Goal: Find specific page/section: Find specific page/section

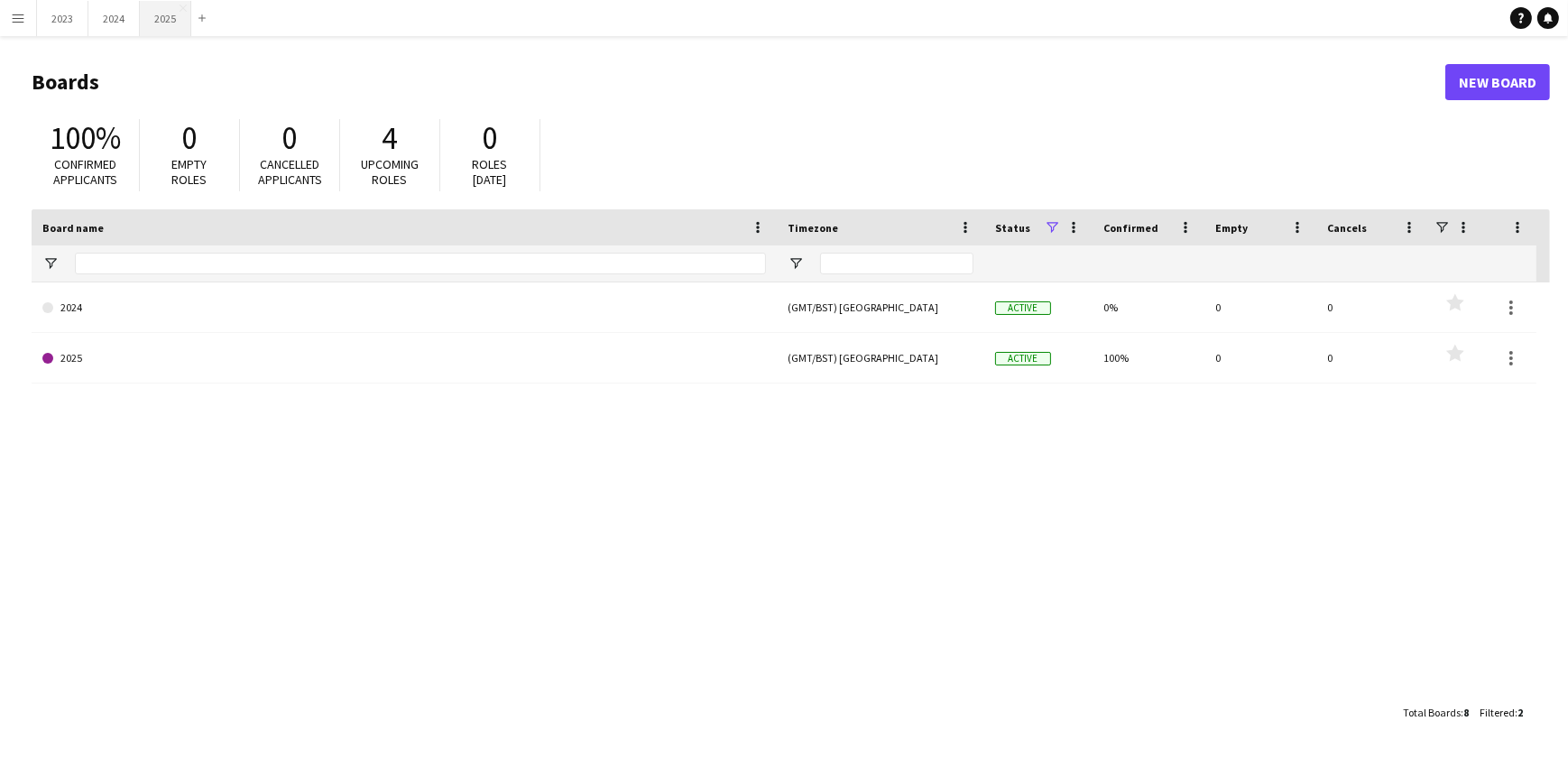
drag, startPoint x: 157, startPoint y: 12, endPoint x: 171, endPoint y: 25, distance: 19.1
click at [157, 12] on button "2025 Close" at bounding box center [166, 18] width 52 height 36
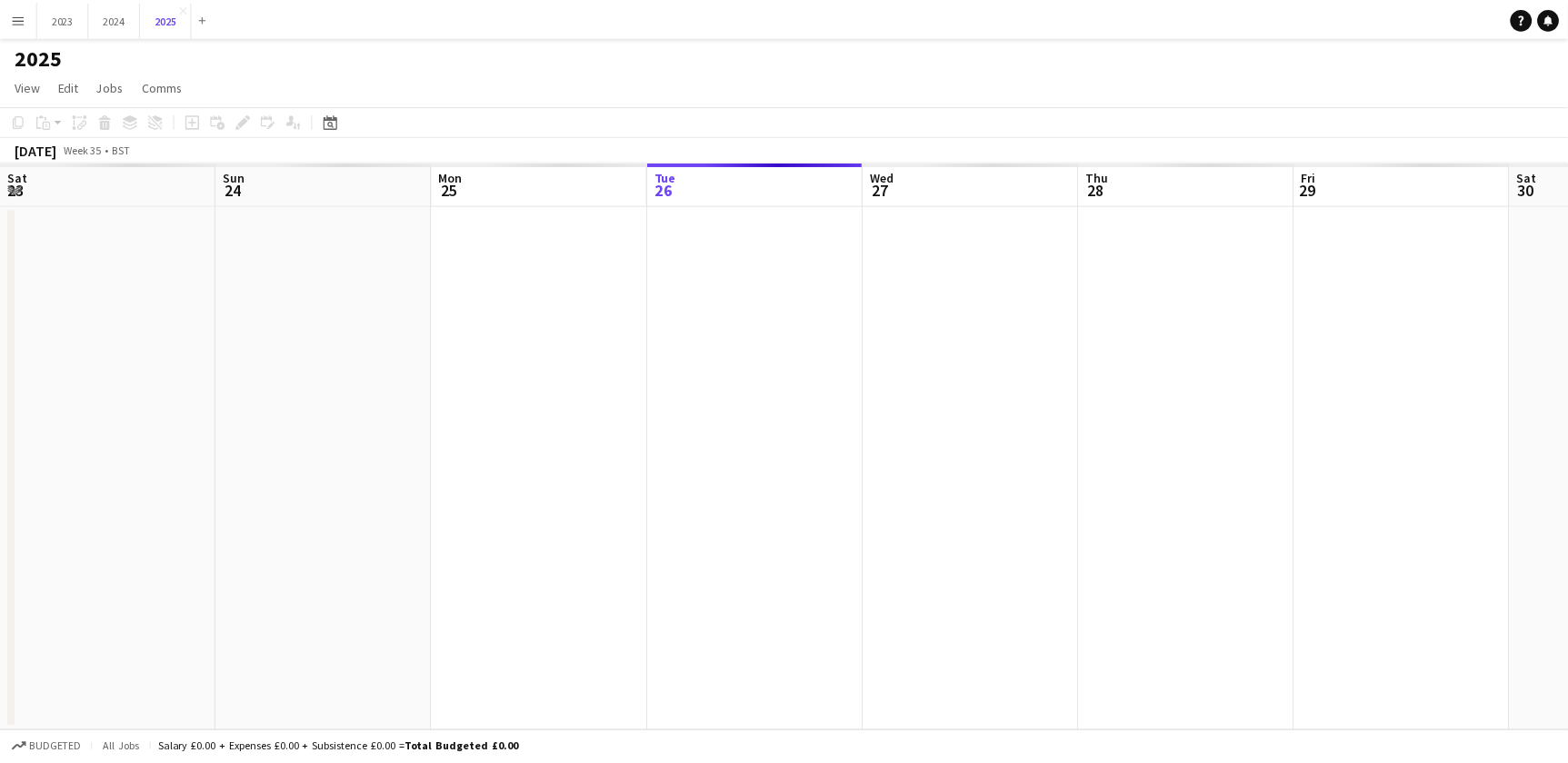
scroll to position [0, 434]
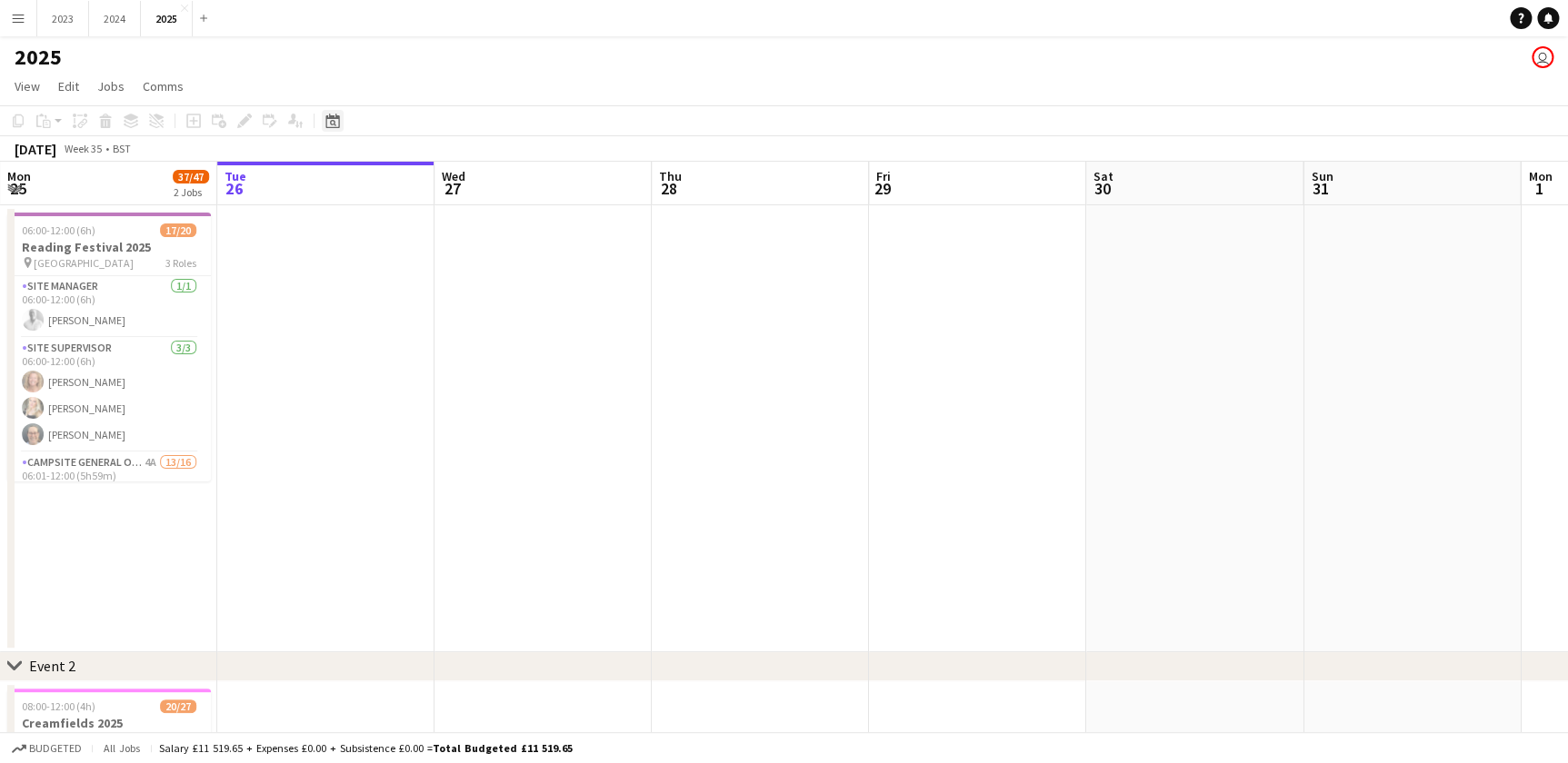
click at [336, 123] on icon "Date picker" at bounding box center [332, 120] width 15 height 15
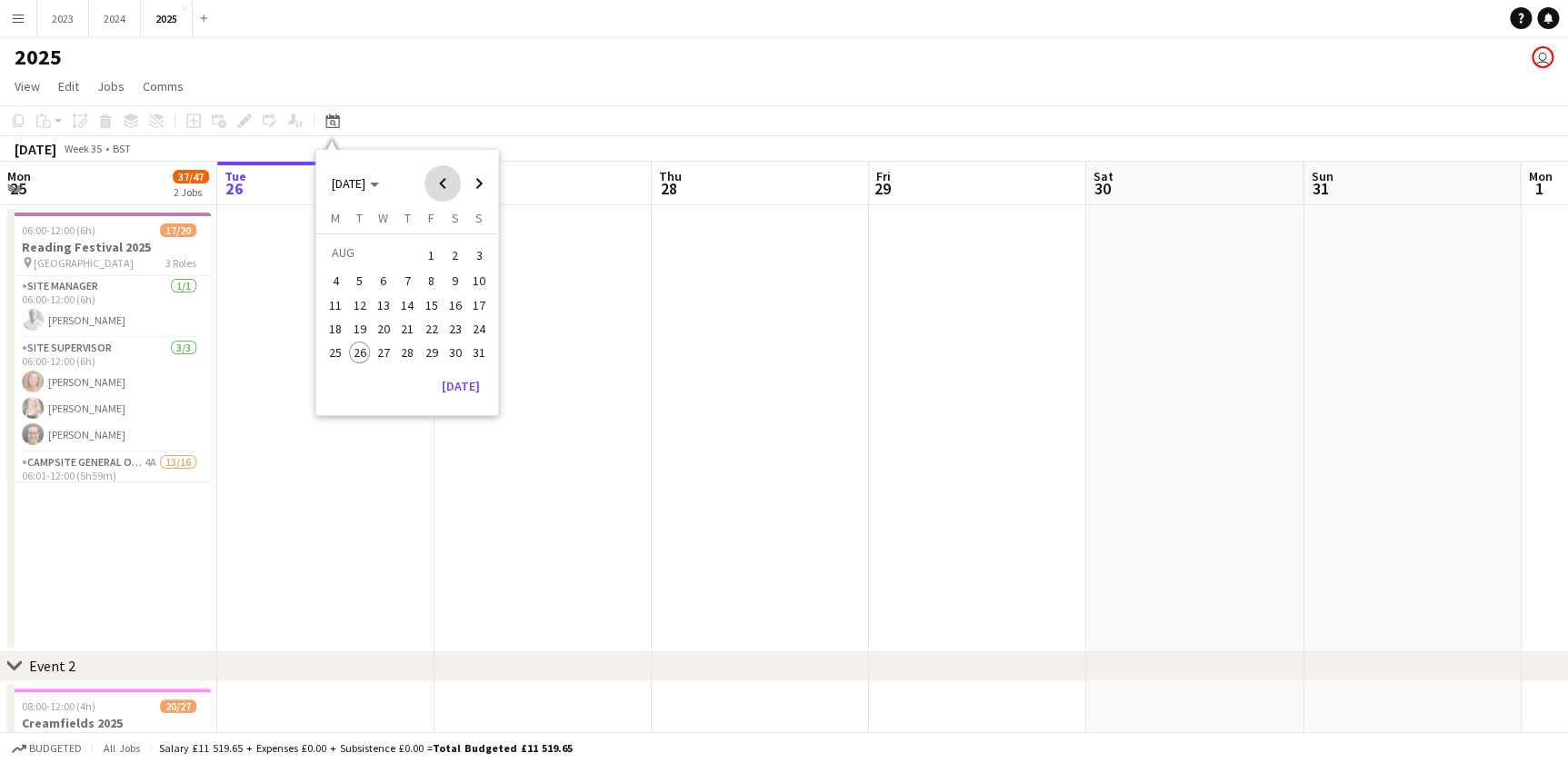
click at [445, 182] on span "Previous month" at bounding box center [443, 184] width 37 height 37
click at [448, 345] on span "26" at bounding box center [456, 348] width 22 height 22
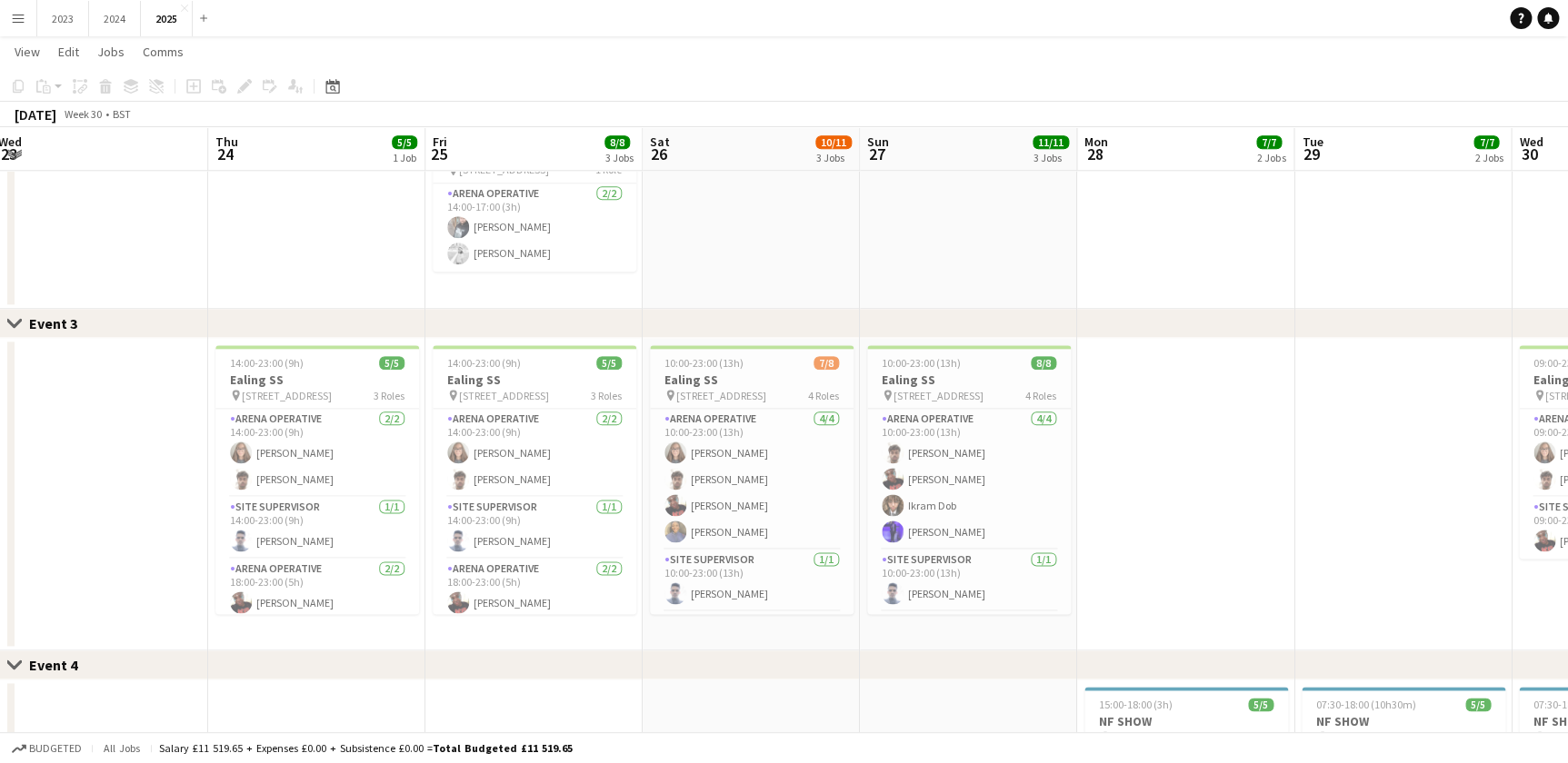
scroll to position [0, 418]
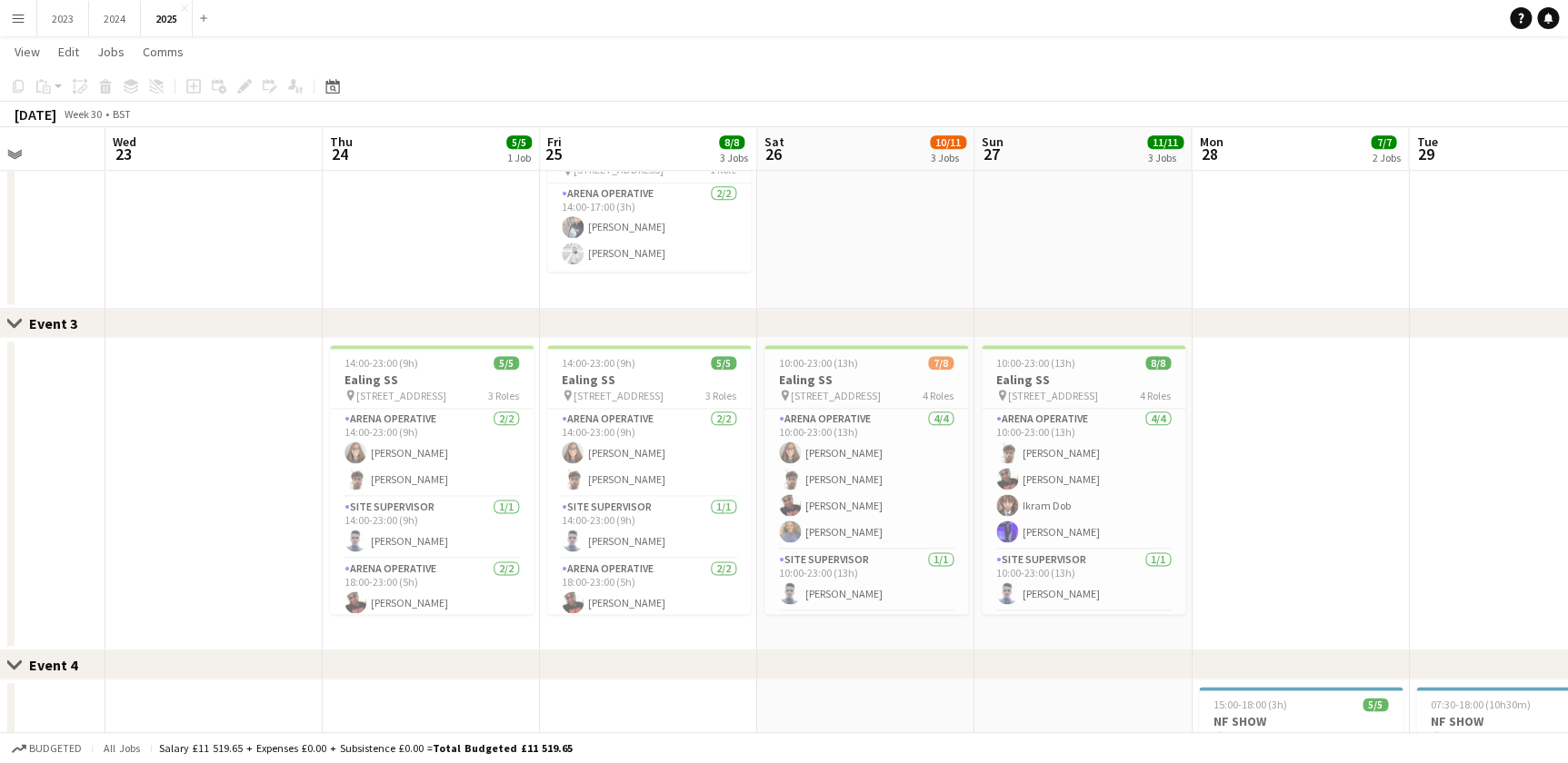
drag, startPoint x: 461, startPoint y: 631, endPoint x: 1005, endPoint y: 624, distance: 544.0
click at [1005, 624] on app-calendar-viewport "Sun 20 Mon 21 Tue 22 Wed 23 Thu 24 5/5 1 Job Fri 25 8/8 3 Jobs Sat 26 10/11 3 J…" at bounding box center [784, 544] width 1568 height 2764
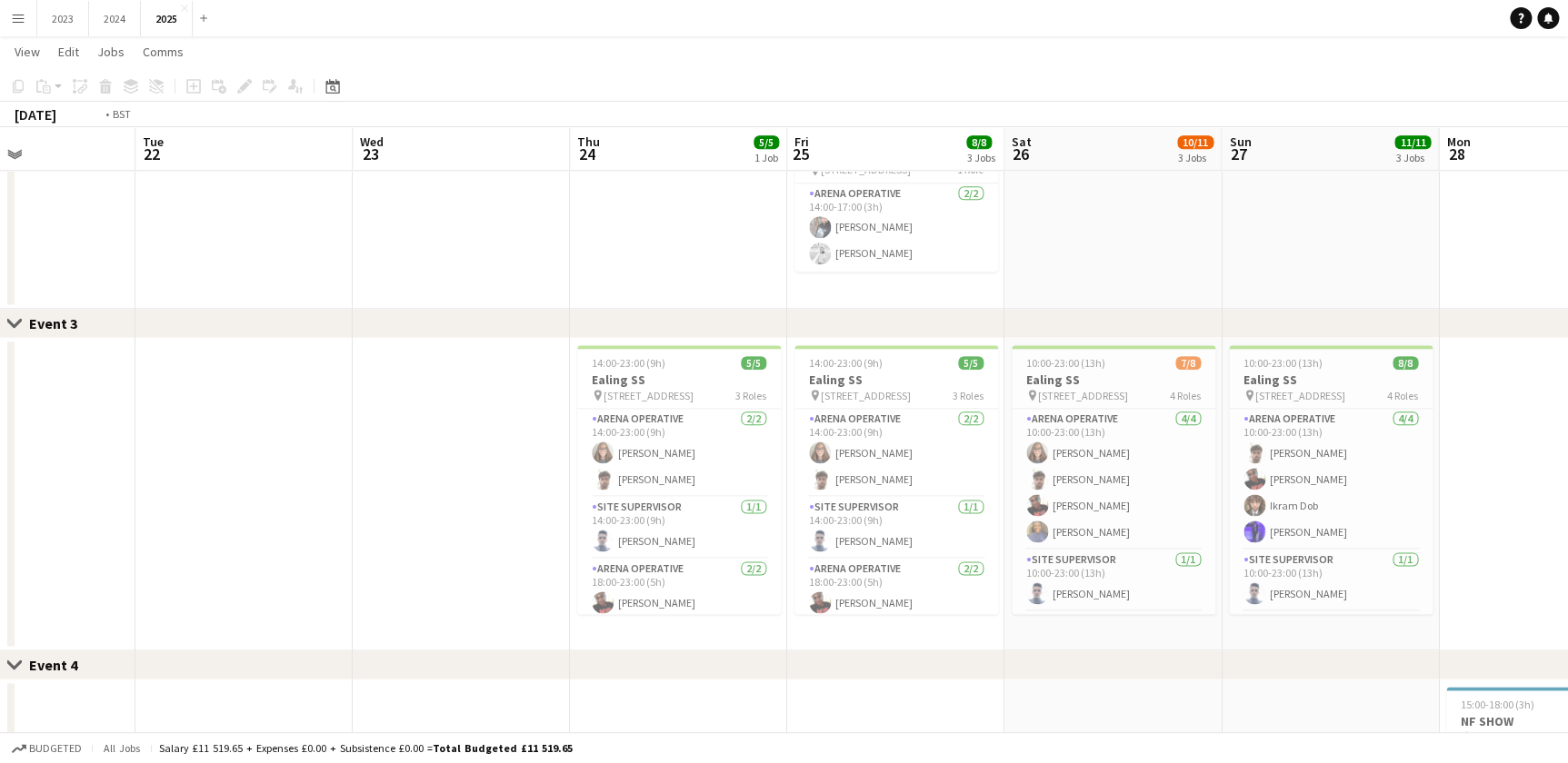
drag, startPoint x: 238, startPoint y: 613, endPoint x: 534, endPoint y: 579, distance: 297.9
click at [410, 591] on app-calendar-viewport "Sat 19 39/44 4 Jobs Sun 20 43/47 4 Jobs Mon 21 Tue 22 Wed 23 Thu 24 5/5 1 Job F…" at bounding box center [784, 544] width 1568 height 2765
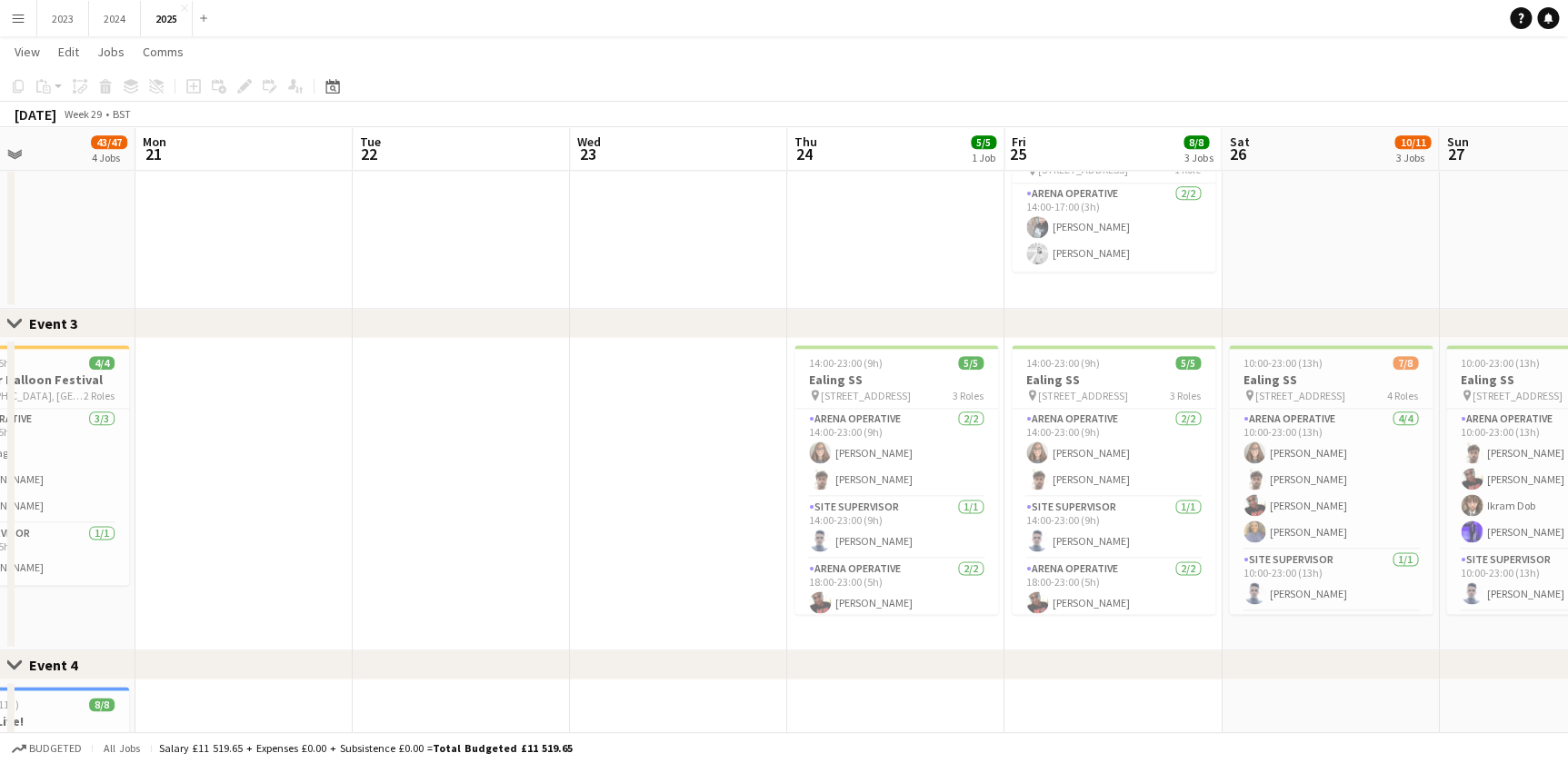
drag, startPoint x: 534, startPoint y: 579, endPoint x: 321, endPoint y: 581, distance: 213.0
click at [570, 575] on app-calendar-viewport "Fri 18 Sat 19 39/44 4 Jobs Sun 20 43/47 4 Jobs Mon 21 Tue 22 Wed 23 Thu 24 5/5 …" at bounding box center [784, 544] width 1568 height 2765
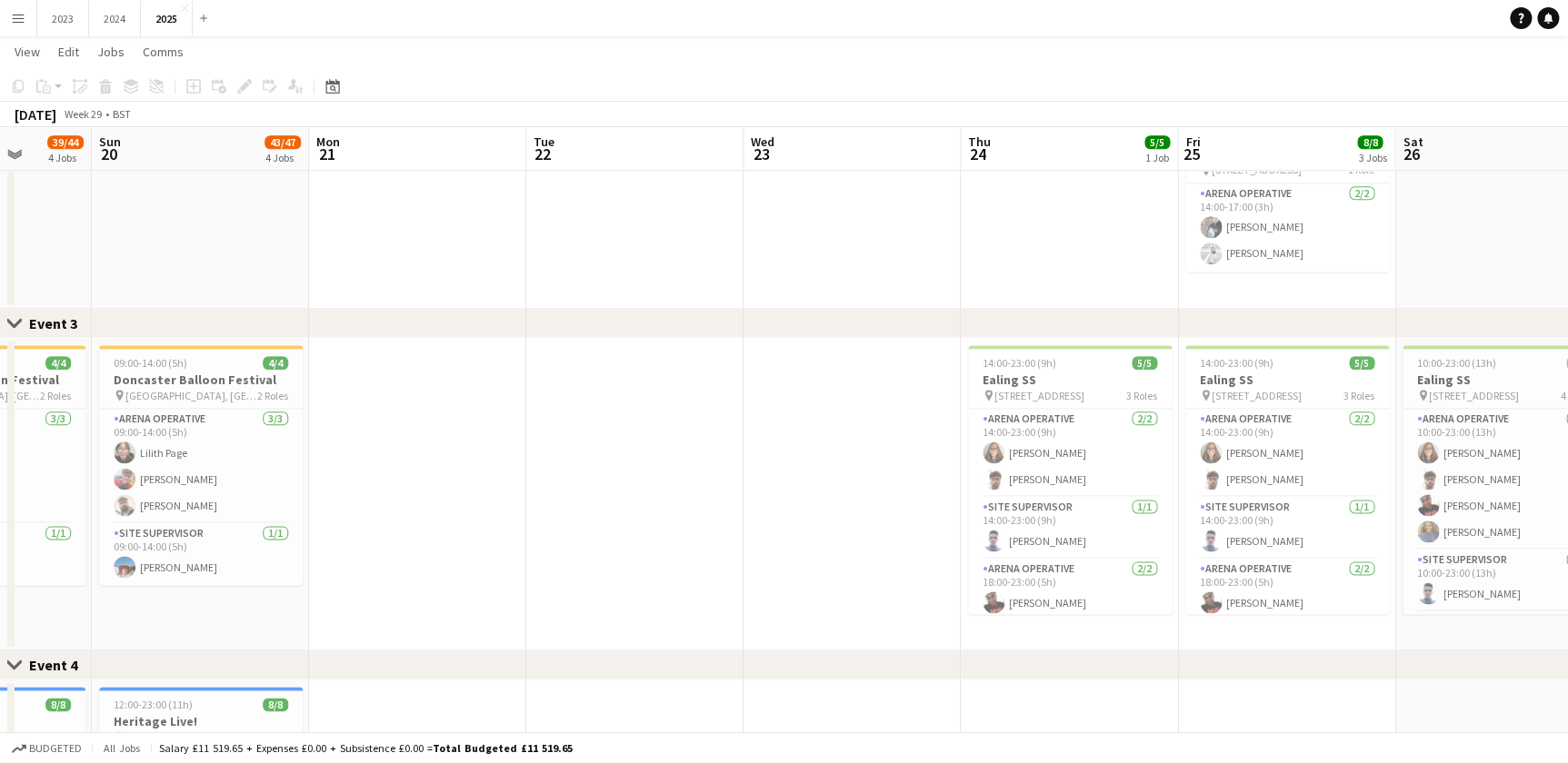
click at [543, 579] on app-calendar-viewport "Thu 17 Fri 18 Sat 19 39/44 4 Jobs Sun 20 43/47 4 Jobs Mon 21 Tue 22 Wed 23 Thu …" at bounding box center [784, 544] width 1568 height 2765
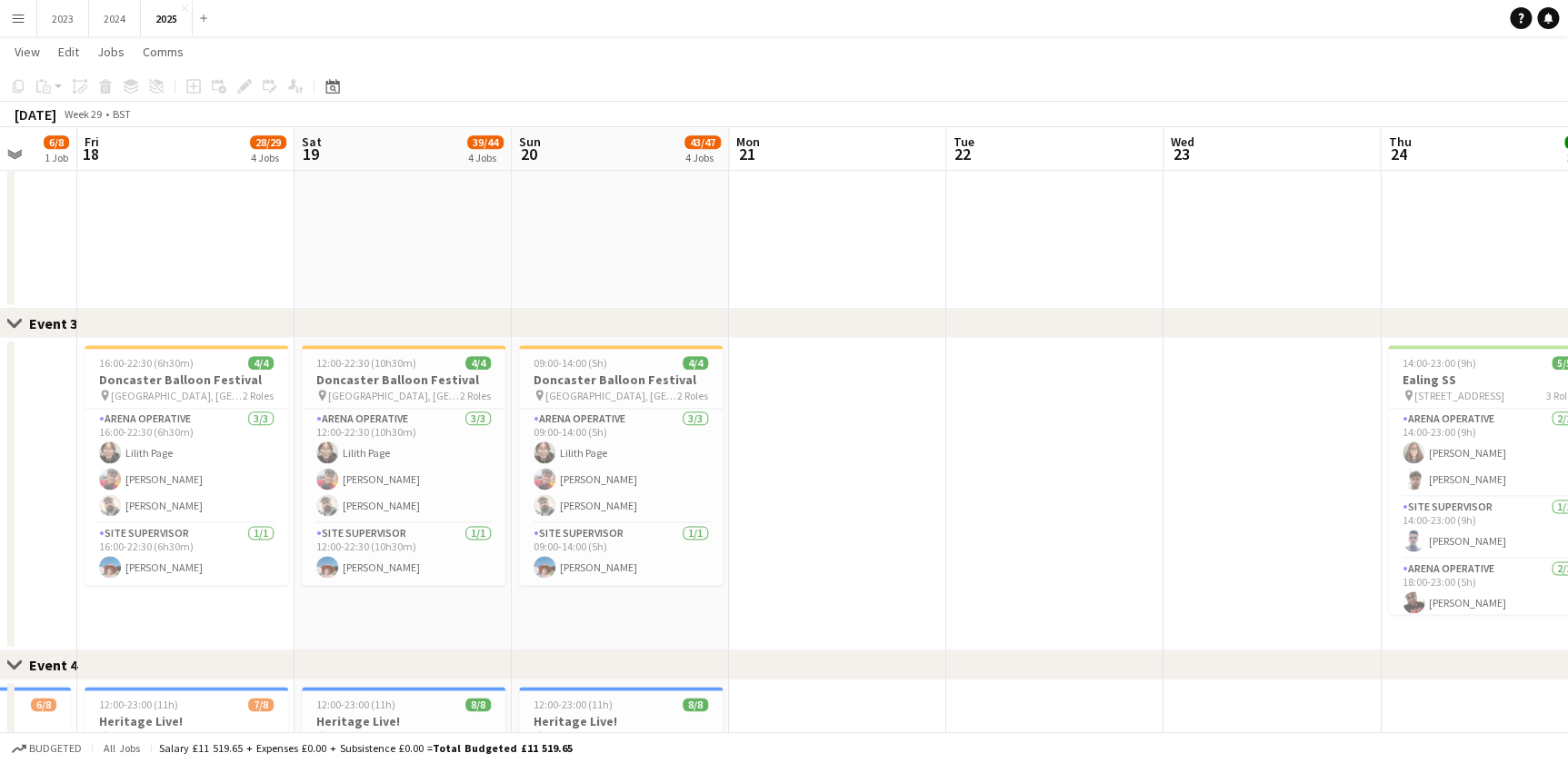
drag, startPoint x: 313, startPoint y: 621, endPoint x: 511, endPoint y: 620, distance: 198.0
click at [511, 620] on app-calendar-viewport "Wed 16 Thu 17 6/8 1 Job Fri 18 28/29 4 Jobs Sat 19 39/44 4 Jobs Sun 20 43/47 4 …" at bounding box center [784, 544] width 1568 height 2765
drag, startPoint x: 313, startPoint y: 628, endPoint x: 483, endPoint y: 627, distance: 170.0
click at [492, 627] on app-calendar-viewport "Tue 15 Wed 16 Thu 17 6/8 1 Job Fri 18 28/29 4 Jobs Sat 19 39/44 4 Jobs Sun 20 4…" at bounding box center [784, 544] width 1568 height 2765
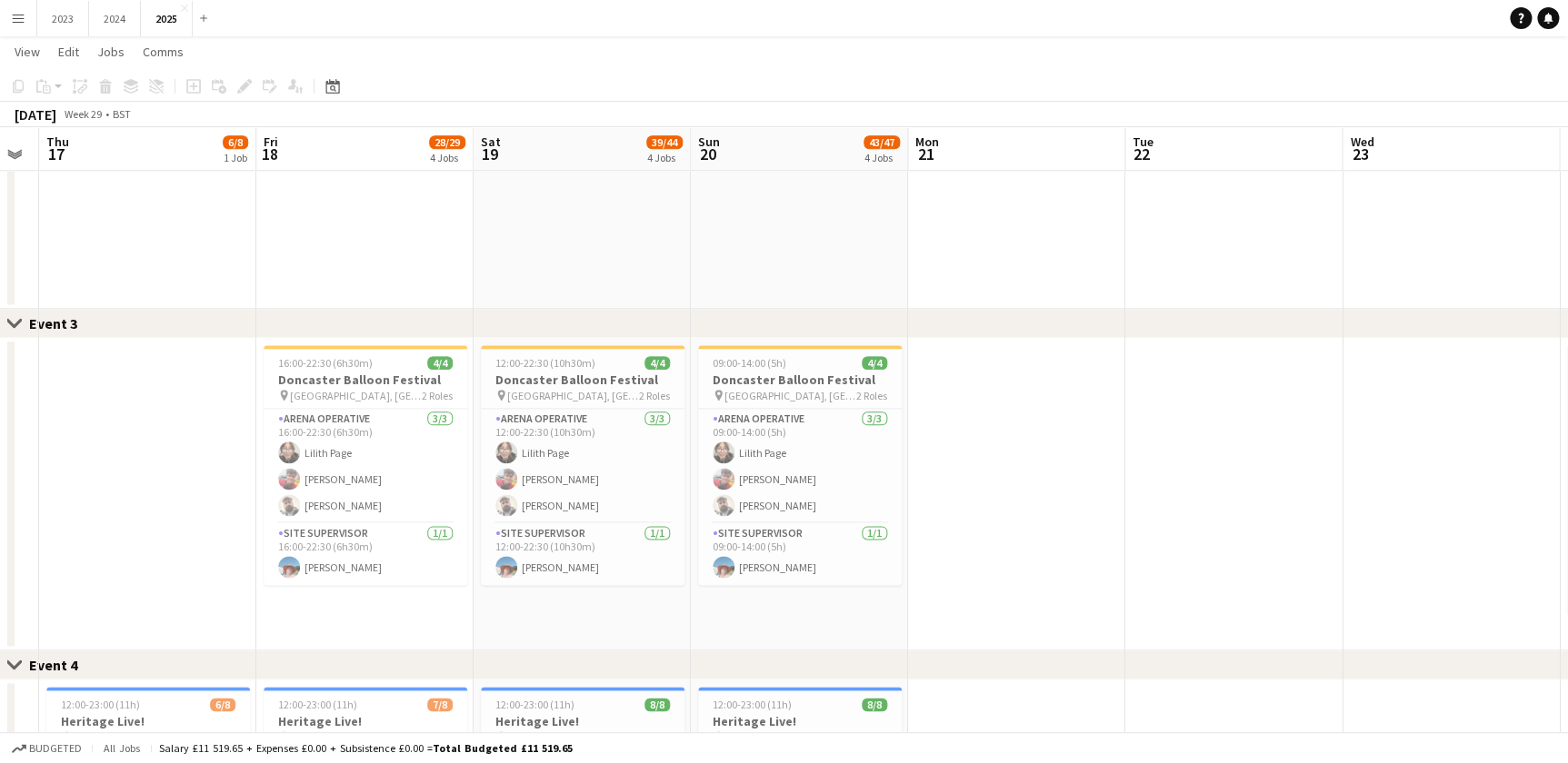
click at [569, 629] on app-calendar-viewport "Tue 15 Wed 16 Thu 17 6/8 1 Job Fri 18 28/29 4 Jobs Sat 19 39/44 4 Jobs Sun 20 4…" at bounding box center [784, 544] width 1568 height 2765
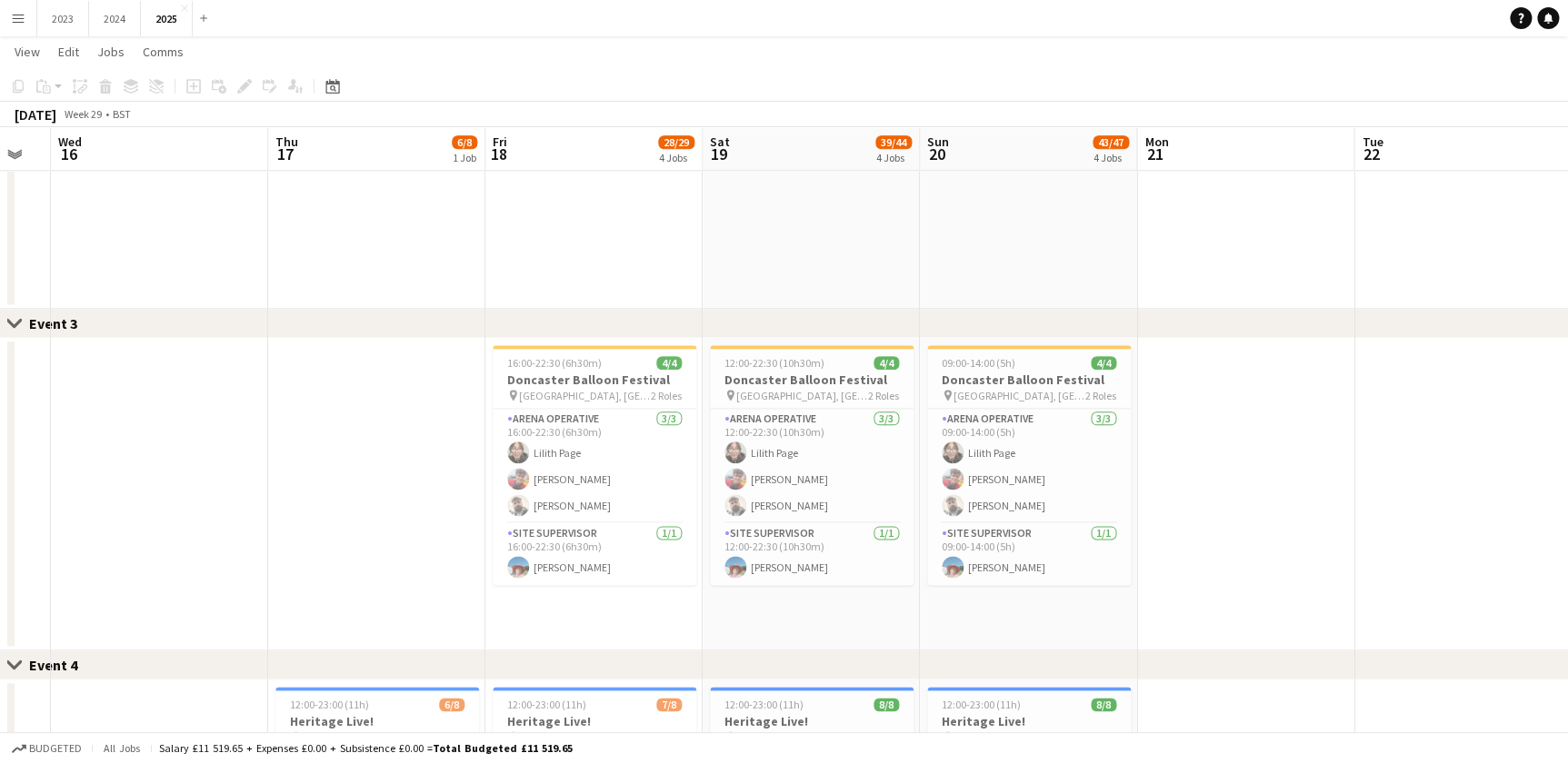
drag, startPoint x: 288, startPoint y: 631, endPoint x: 445, endPoint y: 628, distance: 157.0
click at [451, 627] on app-calendar-viewport "Sun 13 Mon 14 Tue 15 Wed 16 Thu 17 6/8 1 Job Fri 18 28/29 4 Jobs Sat 19 39/44 4…" at bounding box center [784, 544] width 1568 height 2765
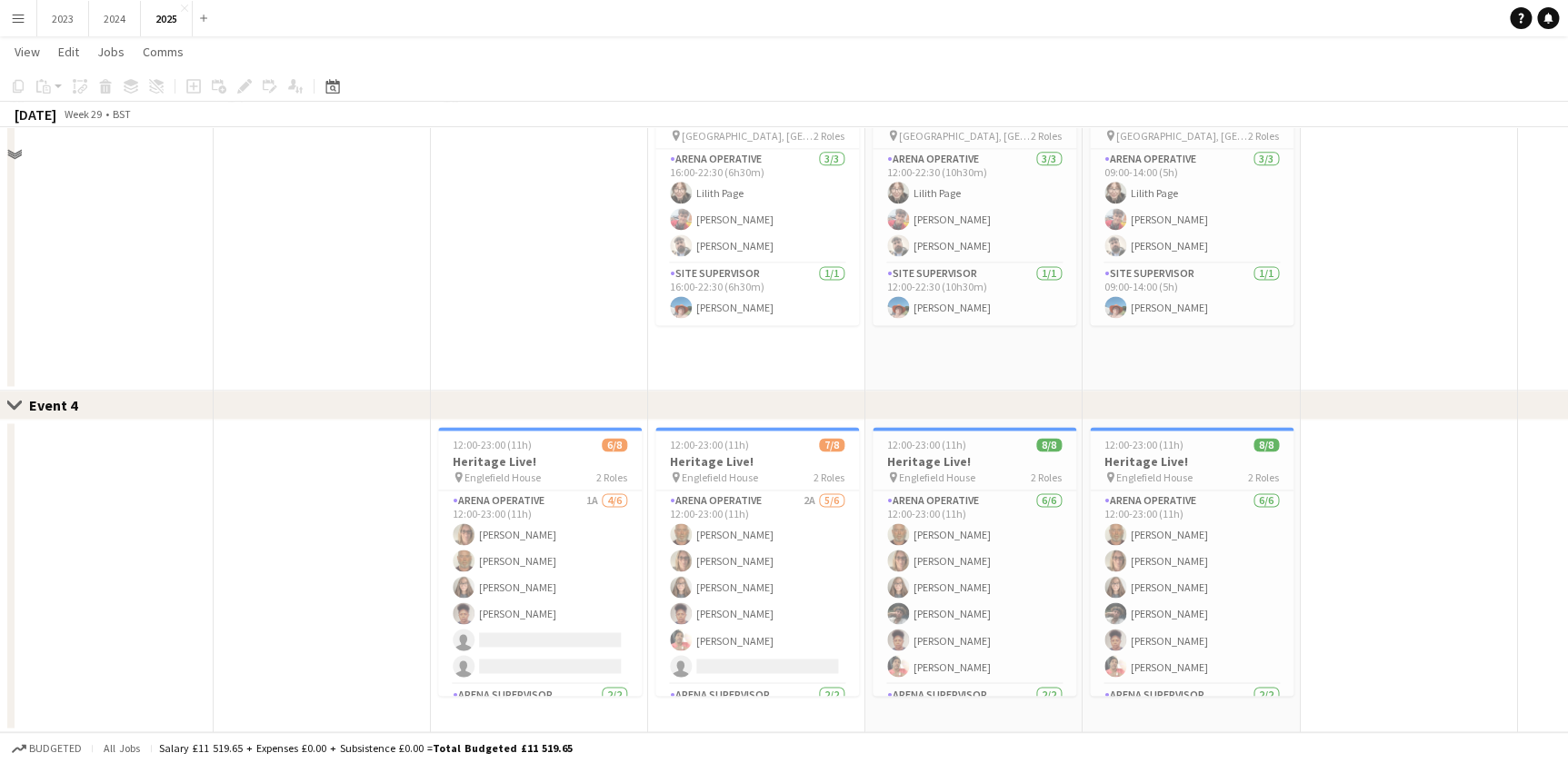
scroll to position [990, 0]
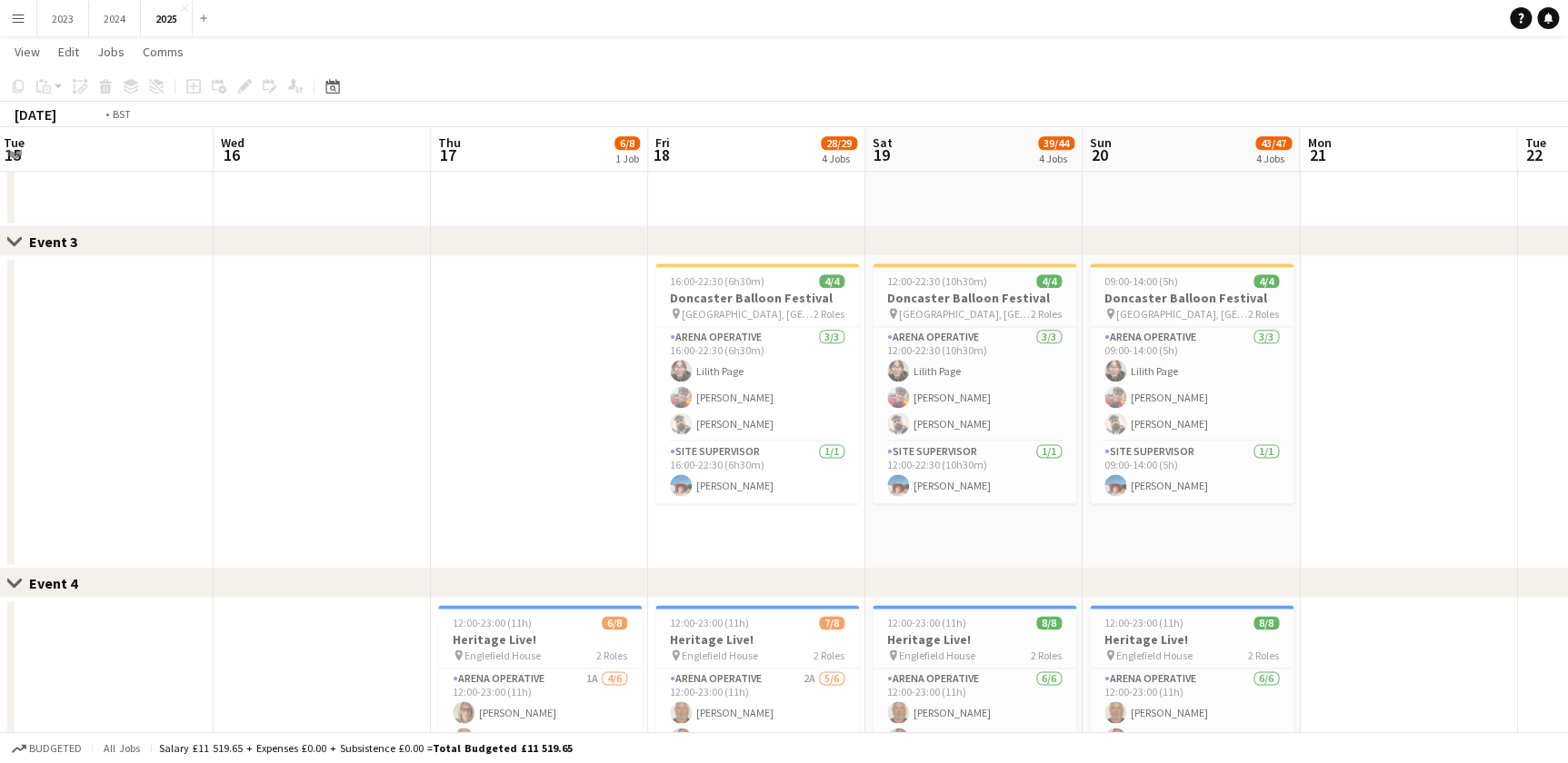
drag, startPoint x: 641, startPoint y: 516, endPoint x: 544, endPoint y: 506, distance: 97.5
click at [754, 506] on app-calendar-viewport "Sun 13 37/38 5 Jobs Mon 14 4/4 1 Job Tue 15 Wed 16 Thu 17 6/8 1 Job Fri 18 28/2…" at bounding box center [784, 462] width 1568 height 2765
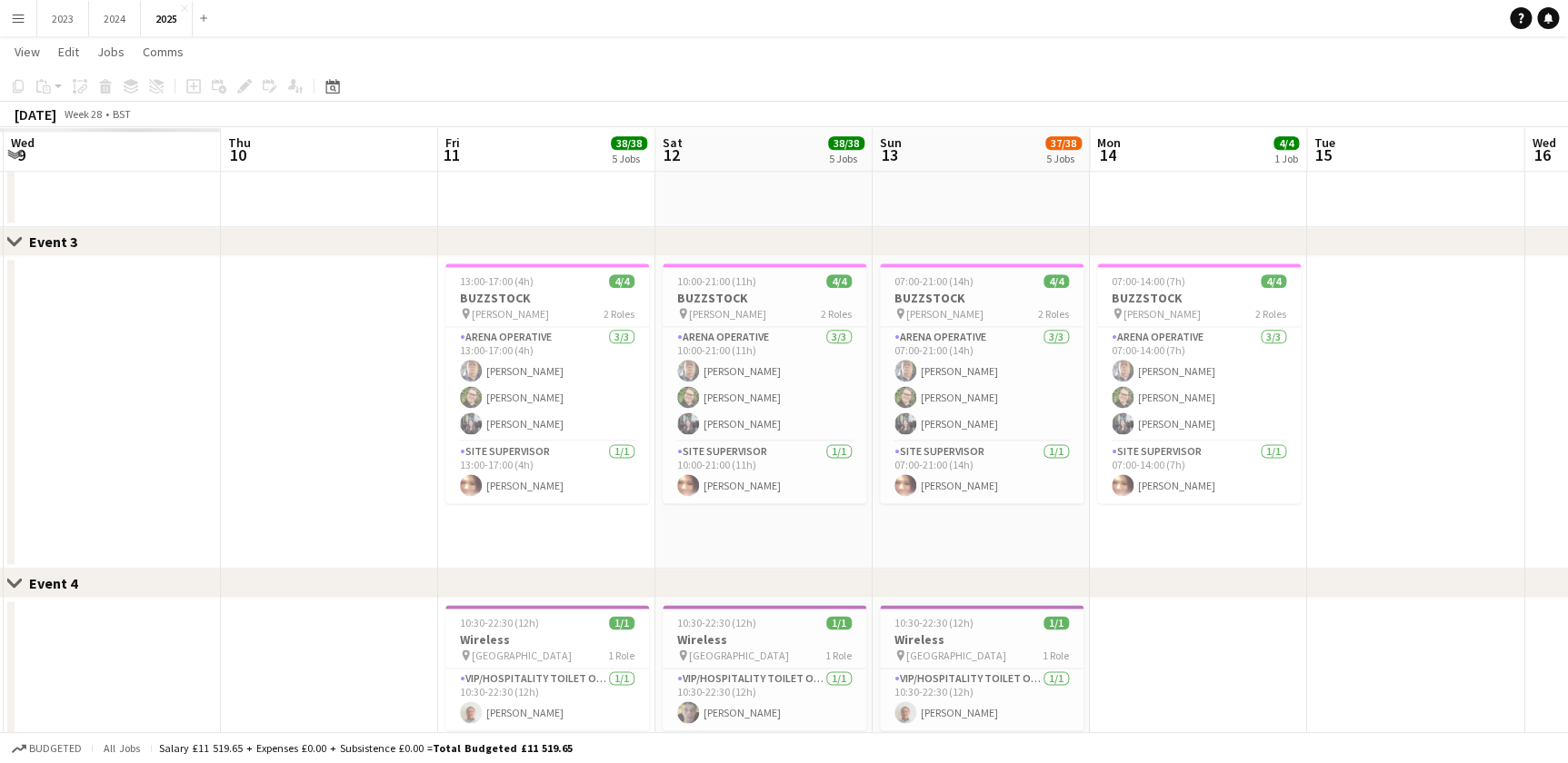
drag, startPoint x: 280, startPoint y: 531, endPoint x: 746, endPoint y: 530, distance: 466.0
click at [746, 530] on app-calendar-viewport "Tue 8 Wed 9 Thu 10 Fri 11 38/38 5 Jobs Sat 12 38/38 5 Jobs Sun 13 37/38 5 Jobs …" at bounding box center [784, 462] width 1568 height 2765
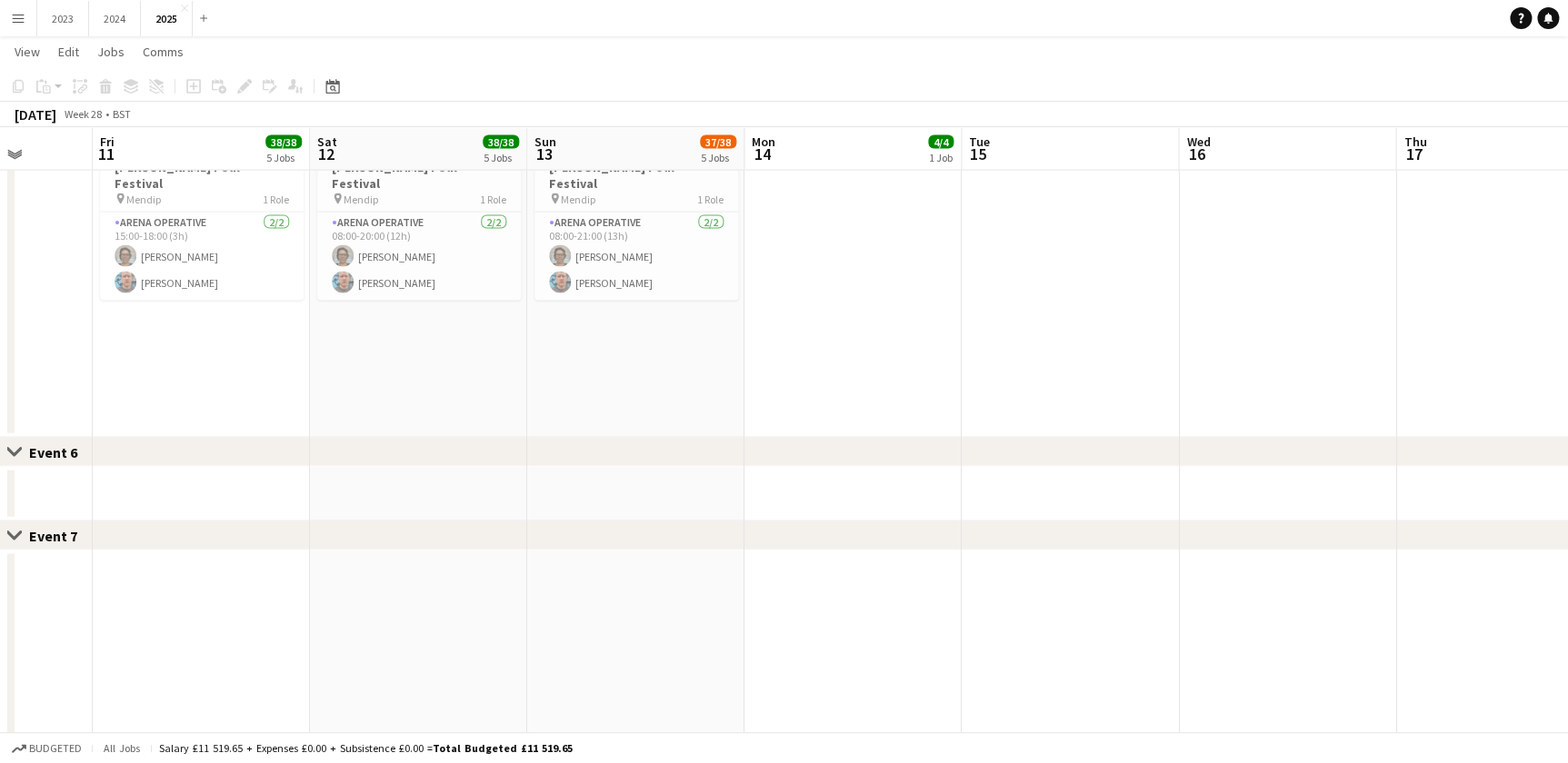
scroll to position [1899, 0]
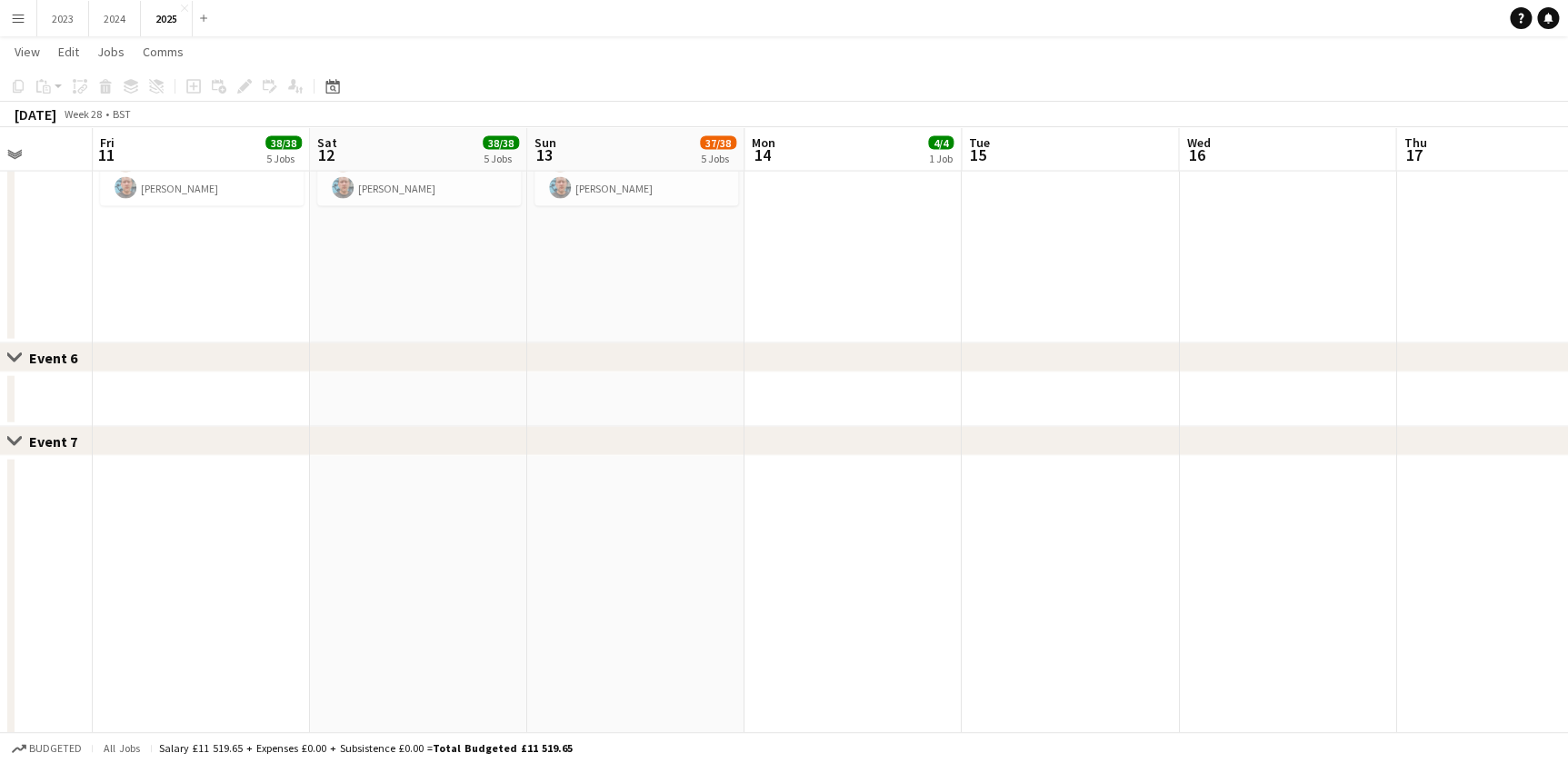
drag, startPoint x: 1026, startPoint y: 566, endPoint x: 722, endPoint y: 541, distance: 305.0
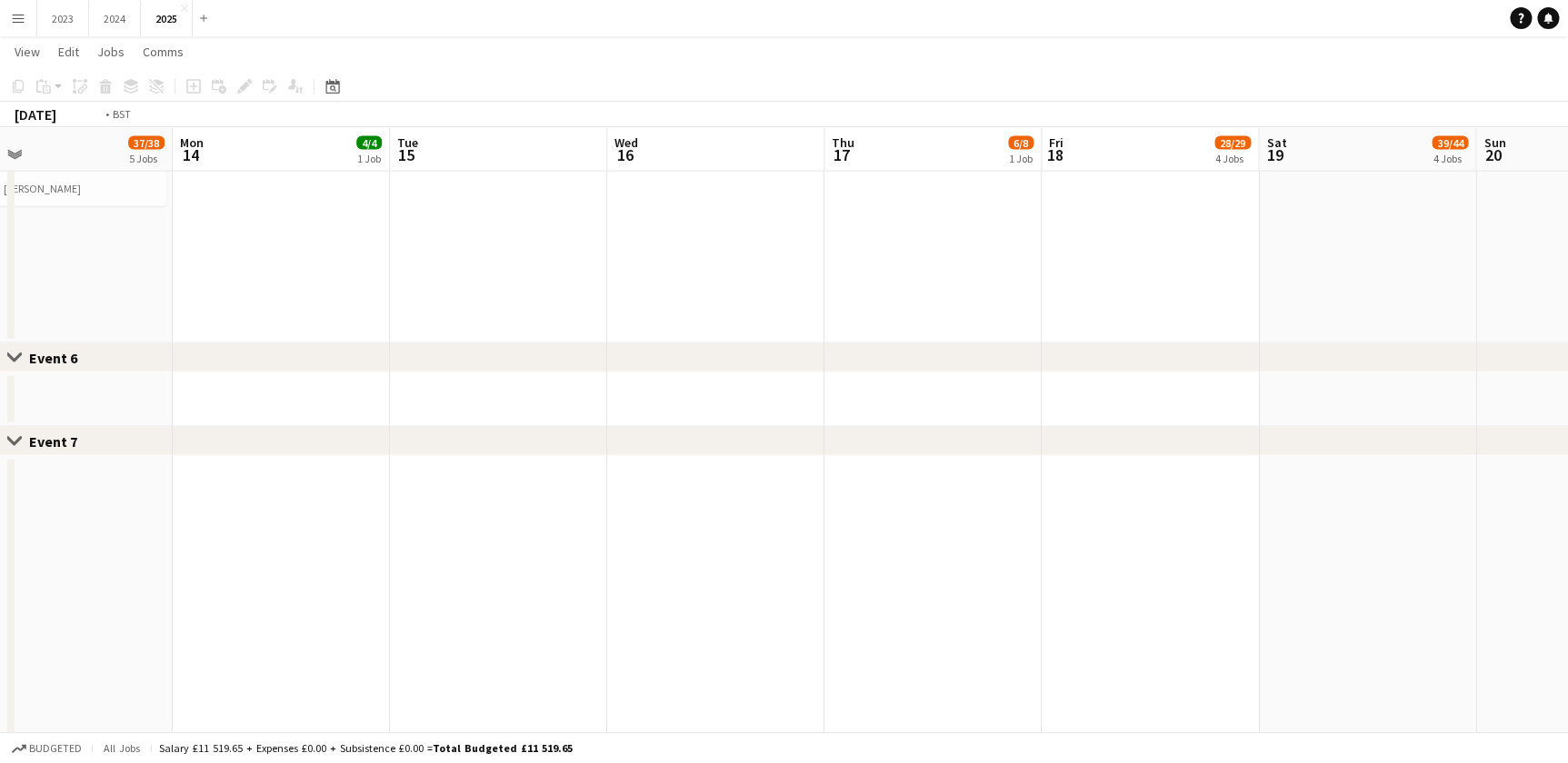
drag, startPoint x: 337, startPoint y: 493, endPoint x: 901, endPoint y: 459, distance: 565.0
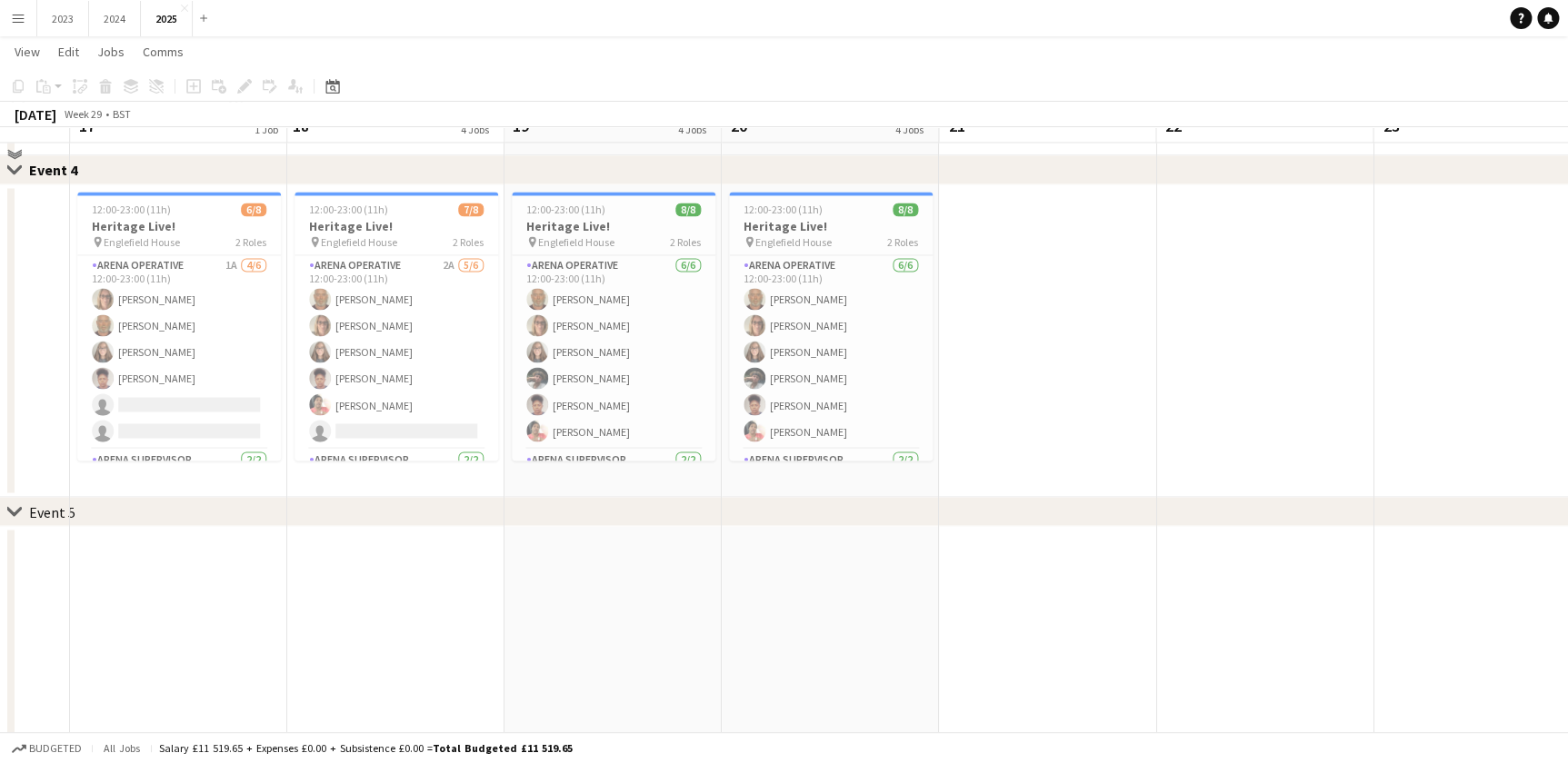
scroll to position [1156, 0]
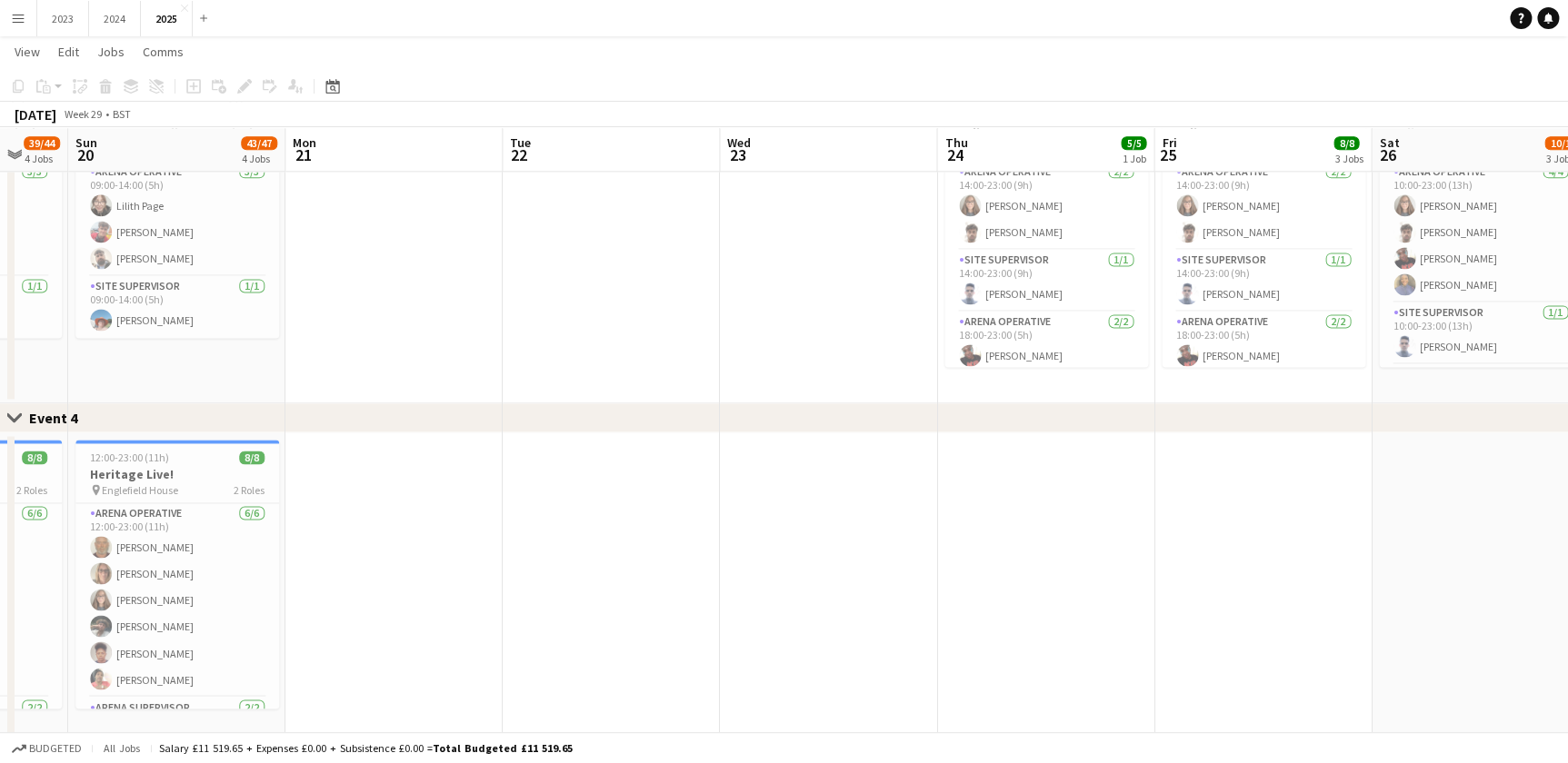
drag, startPoint x: 863, startPoint y: 372, endPoint x: 431, endPoint y: 375, distance: 432.0
click at [433, 375] on app-calendar-viewport "Wed 16 Thu 17 6/8 1 Job Fri 18 28/29 4 Jobs Sat 19 39/44 4 Jobs Sun 20 43/47 4 …" at bounding box center [784, 297] width 1568 height 2765
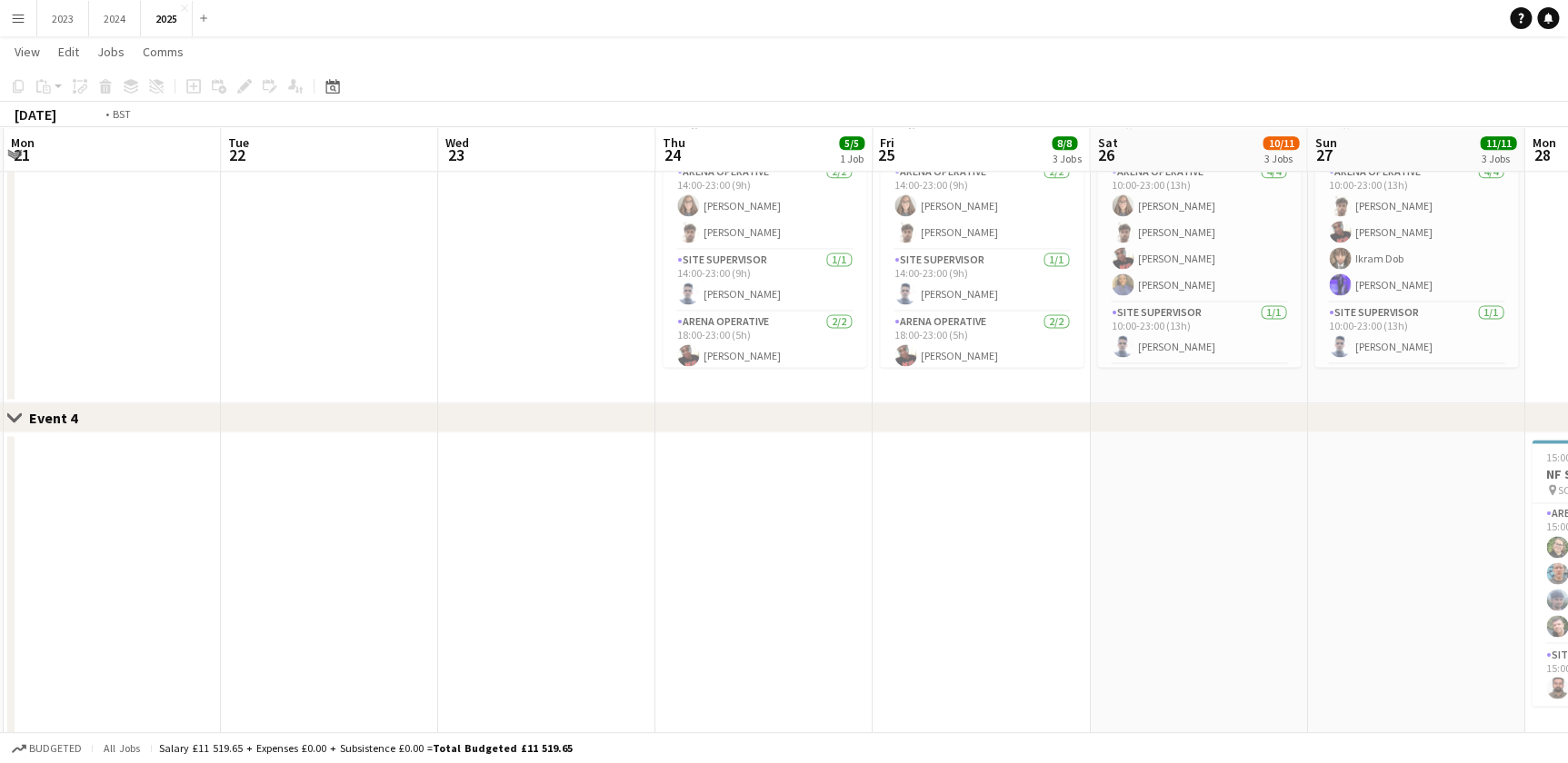
drag, startPoint x: 702, startPoint y: 376, endPoint x: 539, endPoint y: 382, distance: 163.1
click at [539, 382] on app-calendar-viewport "Fri 18 28/29 4 Jobs Sat 19 39/44 4 Jobs Sun 20 43/47 4 Jobs Mon 21 Tue 22 Wed 2…" at bounding box center [784, 297] width 1568 height 2765
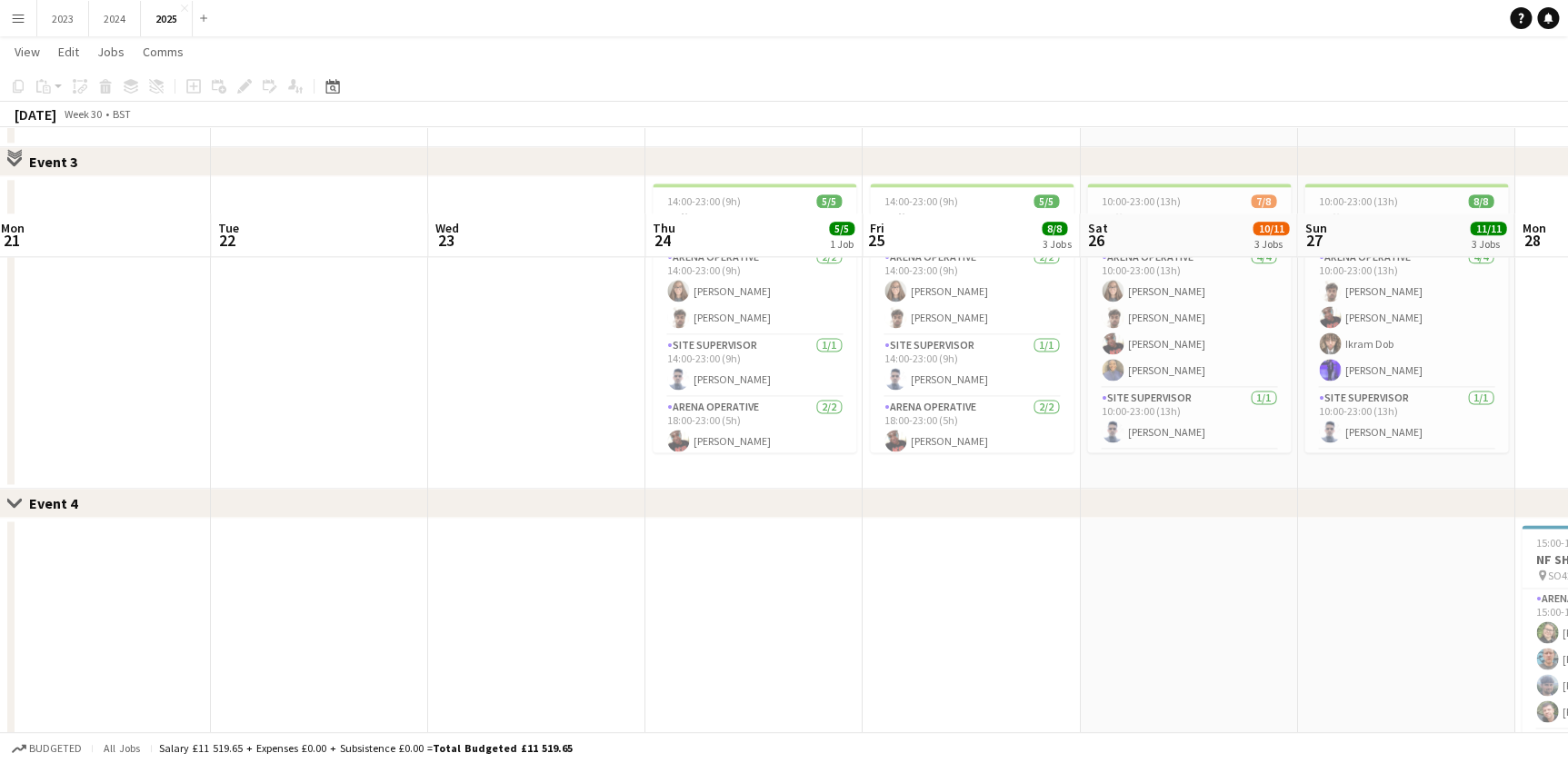
scroll to position [990, 0]
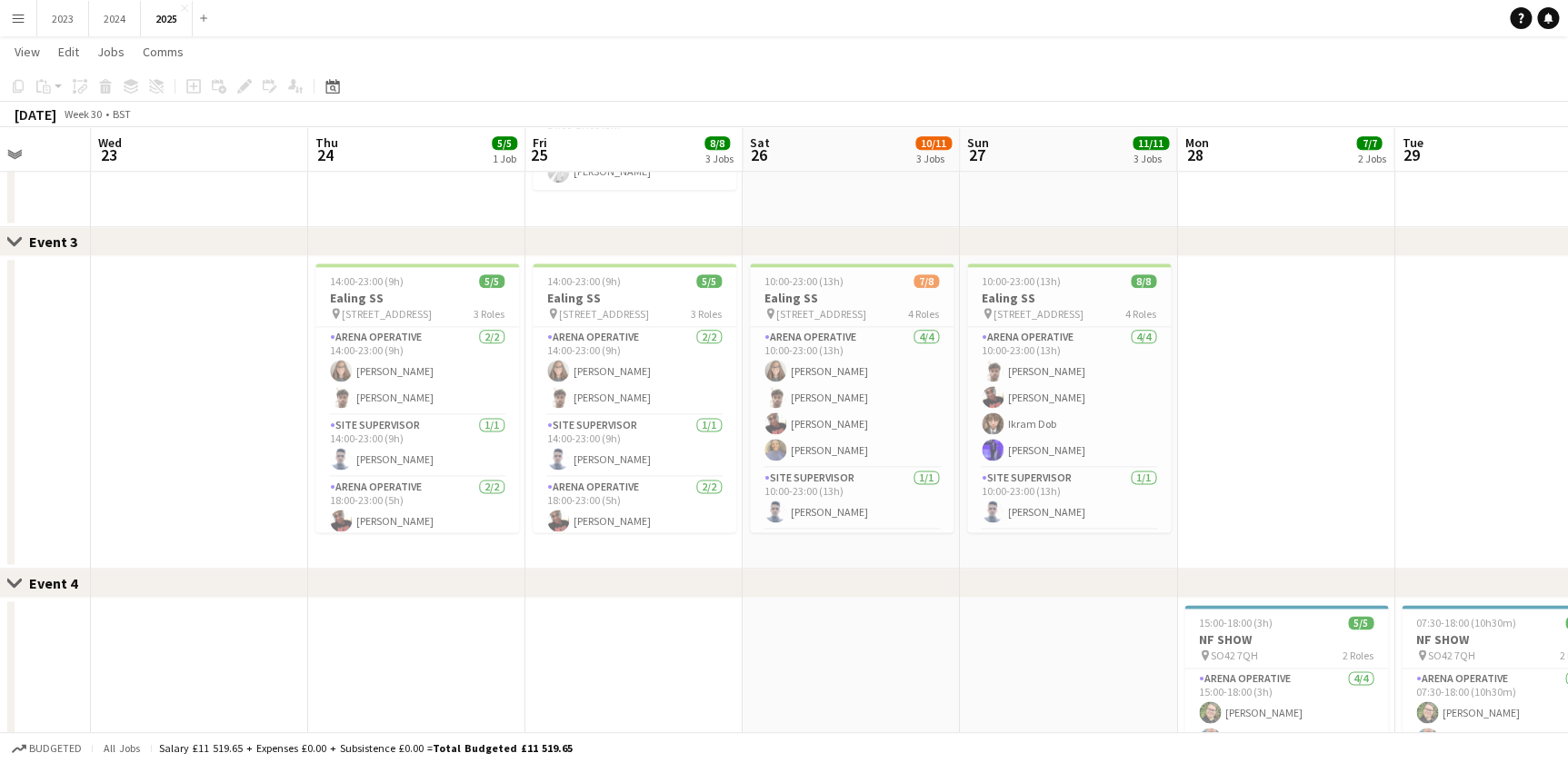
drag, startPoint x: 823, startPoint y: 554, endPoint x: 484, endPoint y: 553, distance: 339.0
click at [484, 553] on app-calendar-viewport "Sun 20 43/47 4 Jobs Mon 21 Tue 22 Wed 23 Thu 24 5/5 1 Job Fri 25 8/8 3 Jobs Sat…" at bounding box center [784, 462] width 1568 height 2765
click at [199, 428] on app-date-cell at bounding box center [197, 412] width 218 height 312
